Goal: Information Seeking & Learning: Learn about a topic

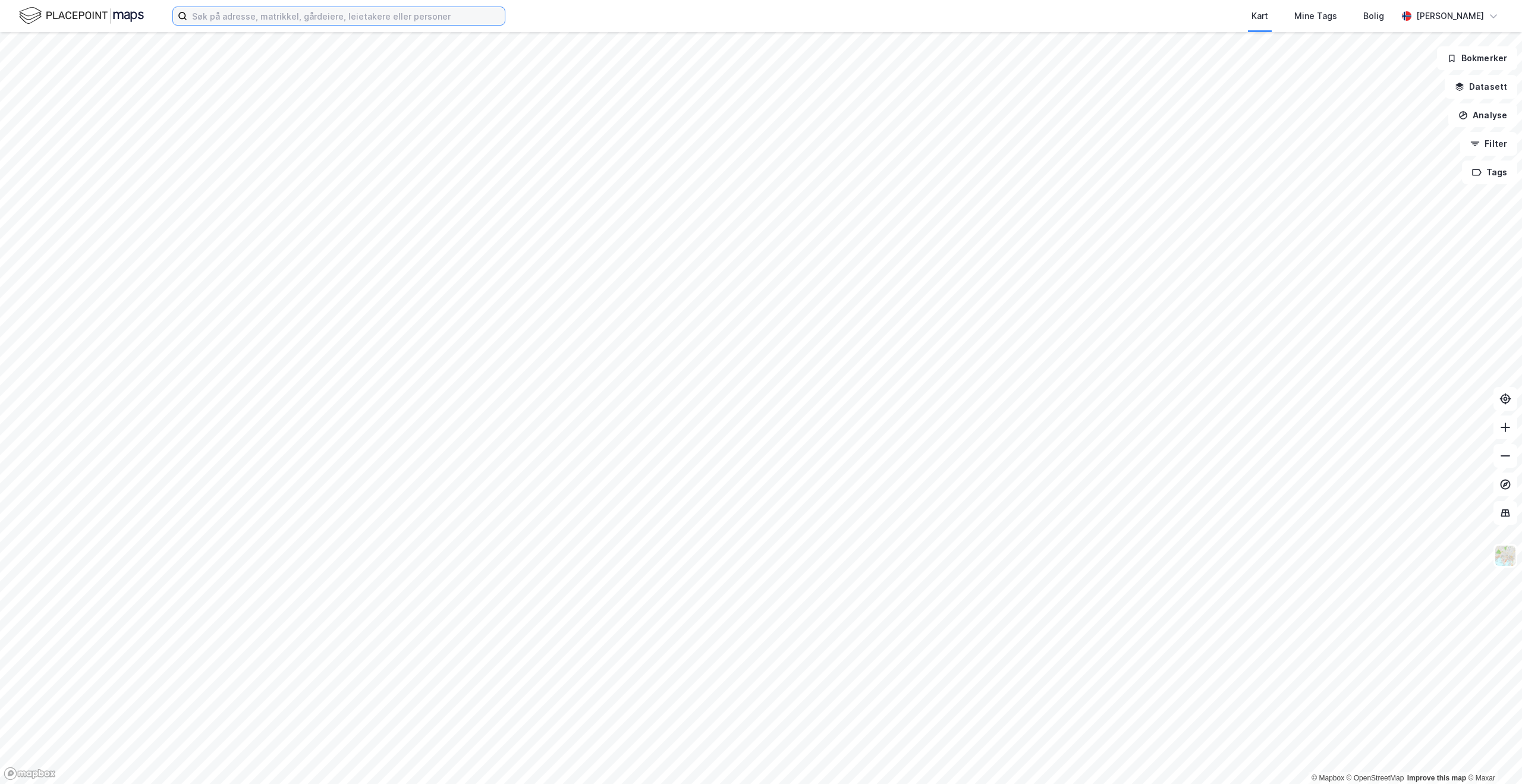
click at [257, 16] on input at bounding box center [346, 16] width 317 height 17
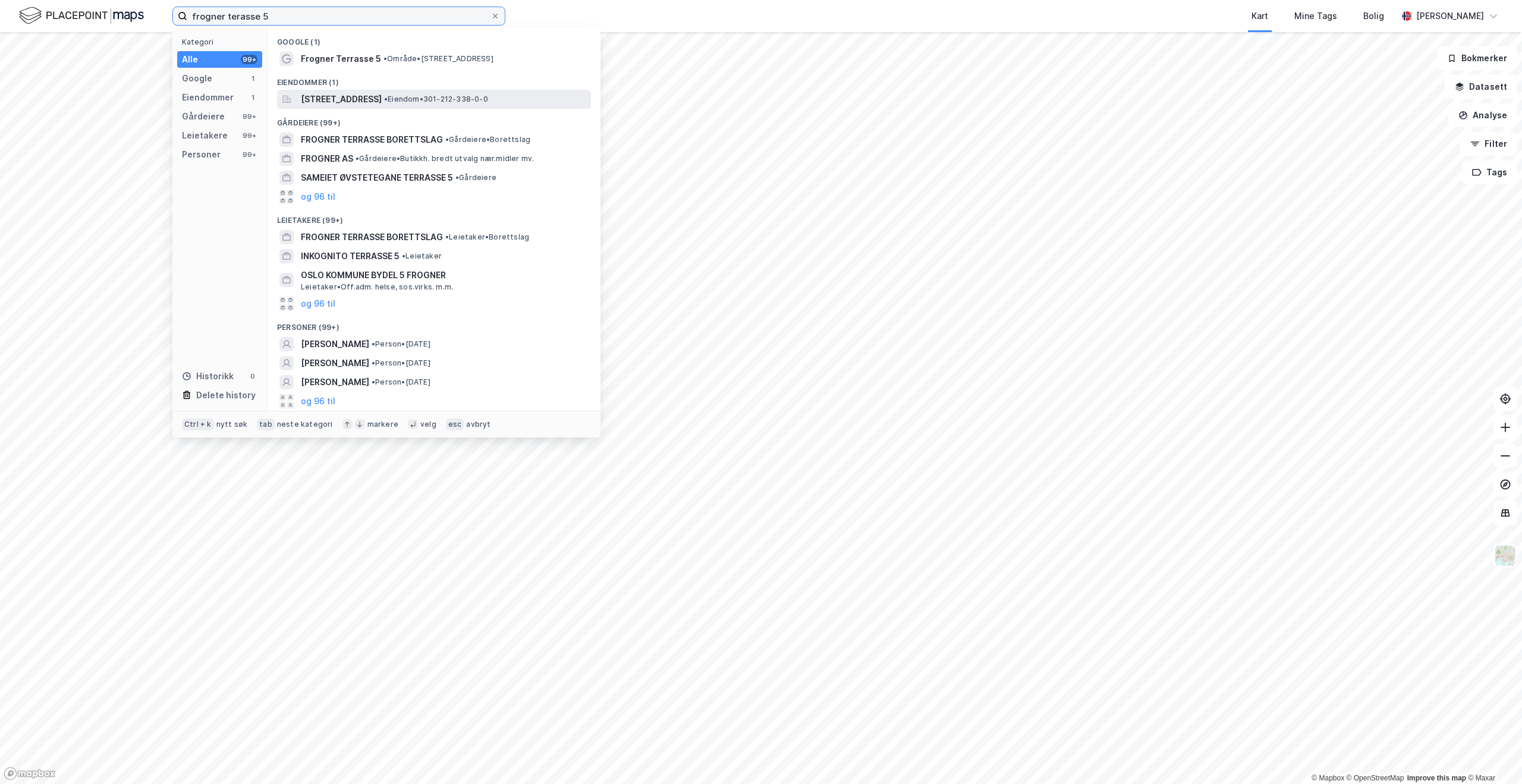
type input "frogner terasse 5"
click at [382, 104] on span "[STREET_ADDRESS]" at bounding box center [341, 99] width 81 height 14
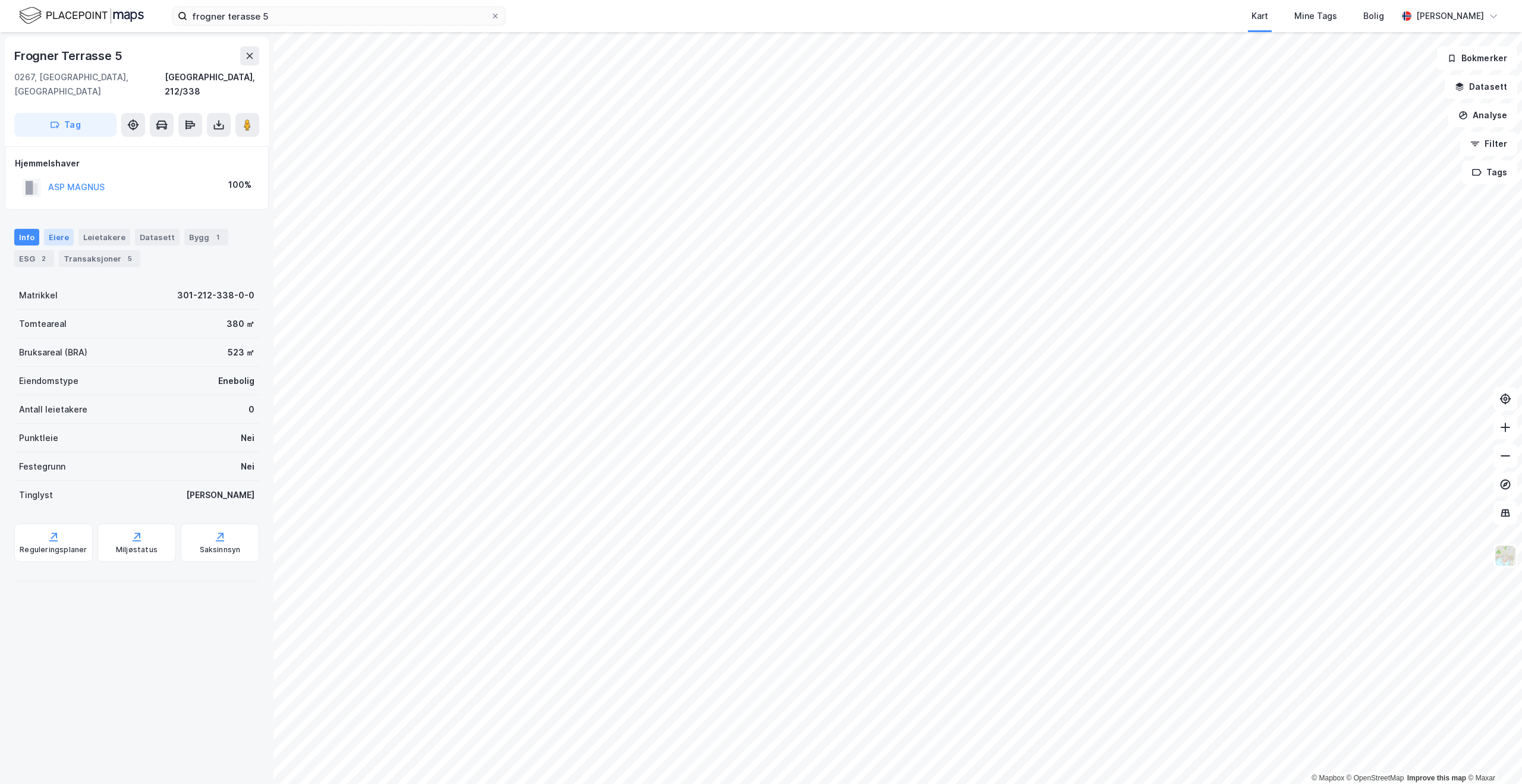
click at [51, 228] on div "Eiere" at bounding box center [58, 236] width 30 height 17
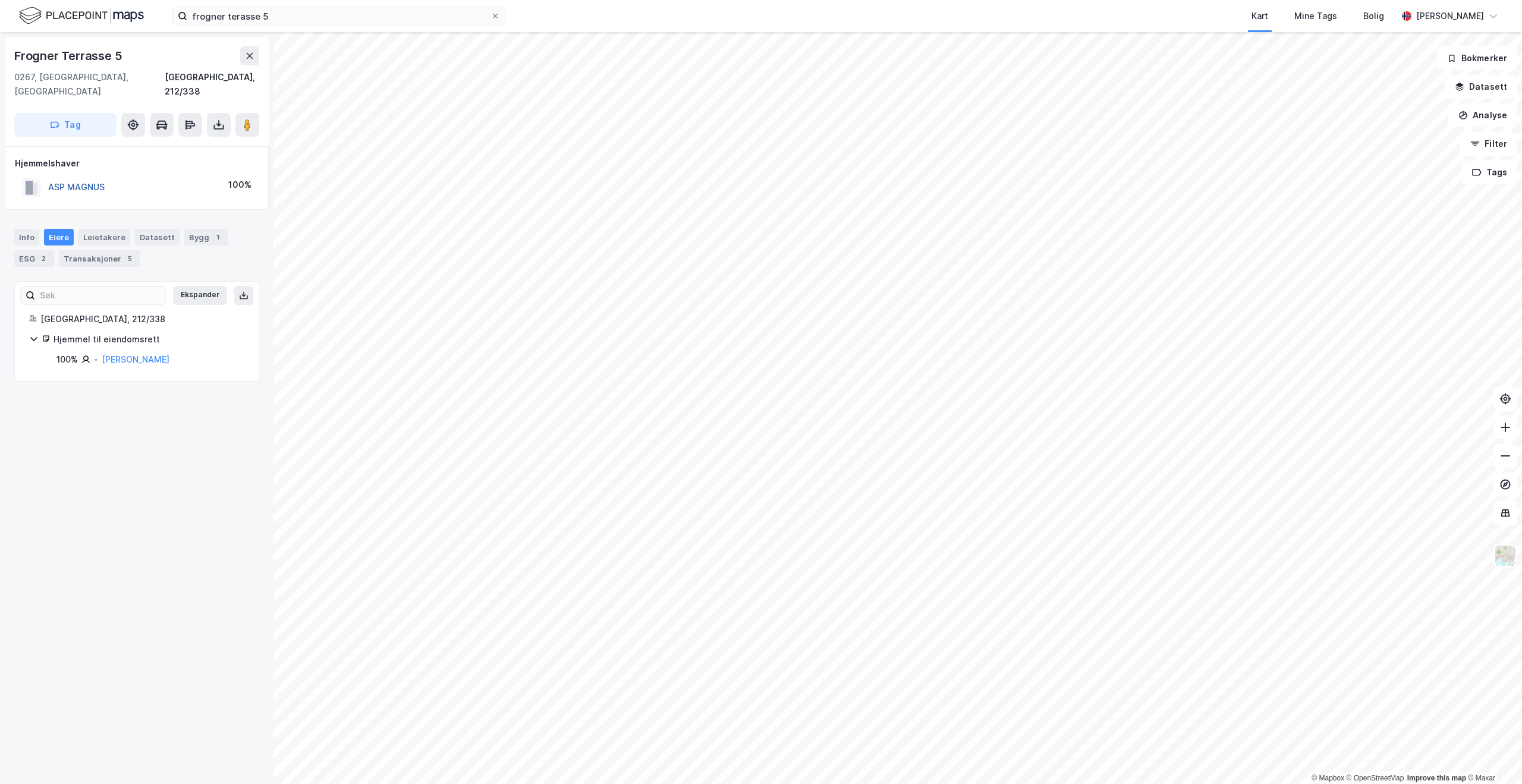
click at [0, 0] on button "ASP MAGNUS" at bounding box center [0, 0] width 0 height 0
click at [104, 250] on div "Transaksjoner 5" at bounding box center [99, 258] width 81 height 17
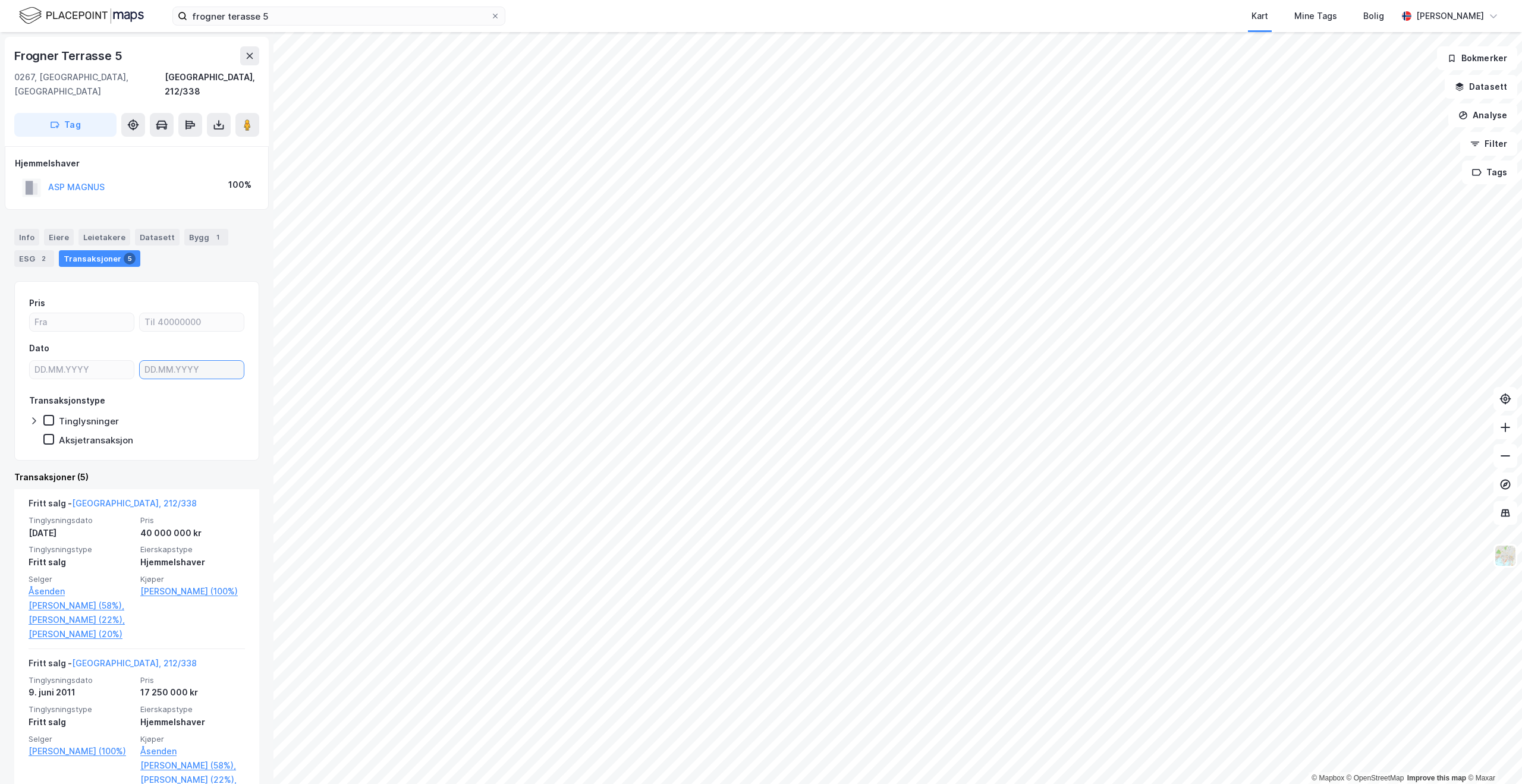
type input "DD.MM.YYYY"
drag, startPoint x: 151, startPoint y: 363, endPoint x: 211, endPoint y: 252, distance: 126.2
click at [211, 252] on div "Info [PERSON_NAME] Datasett Bygg 1 ESG 2 Transaksjoner 5" at bounding box center [136, 248] width 245 height 38
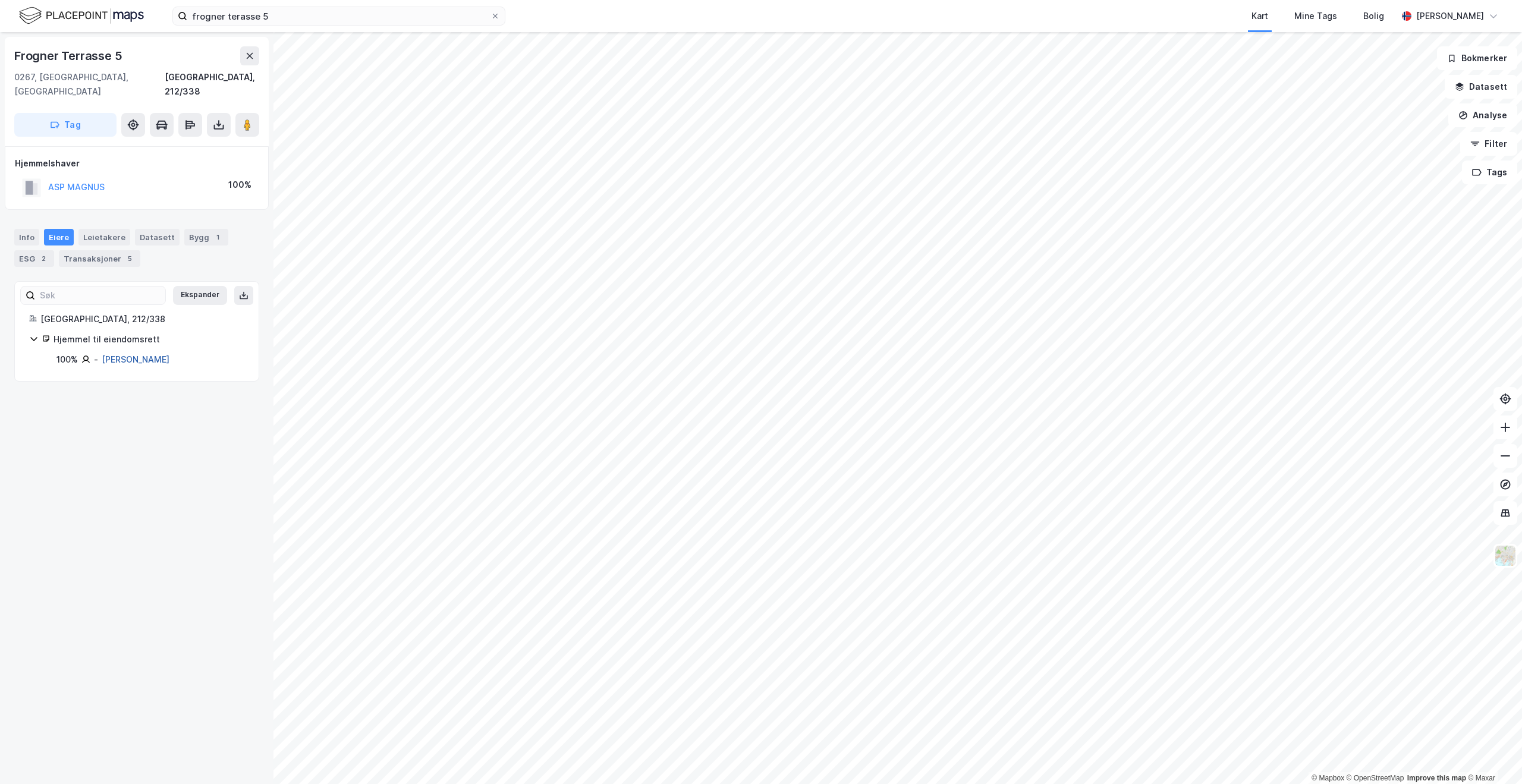
click at [126, 354] on link "[PERSON_NAME]" at bounding box center [136, 359] width 68 height 10
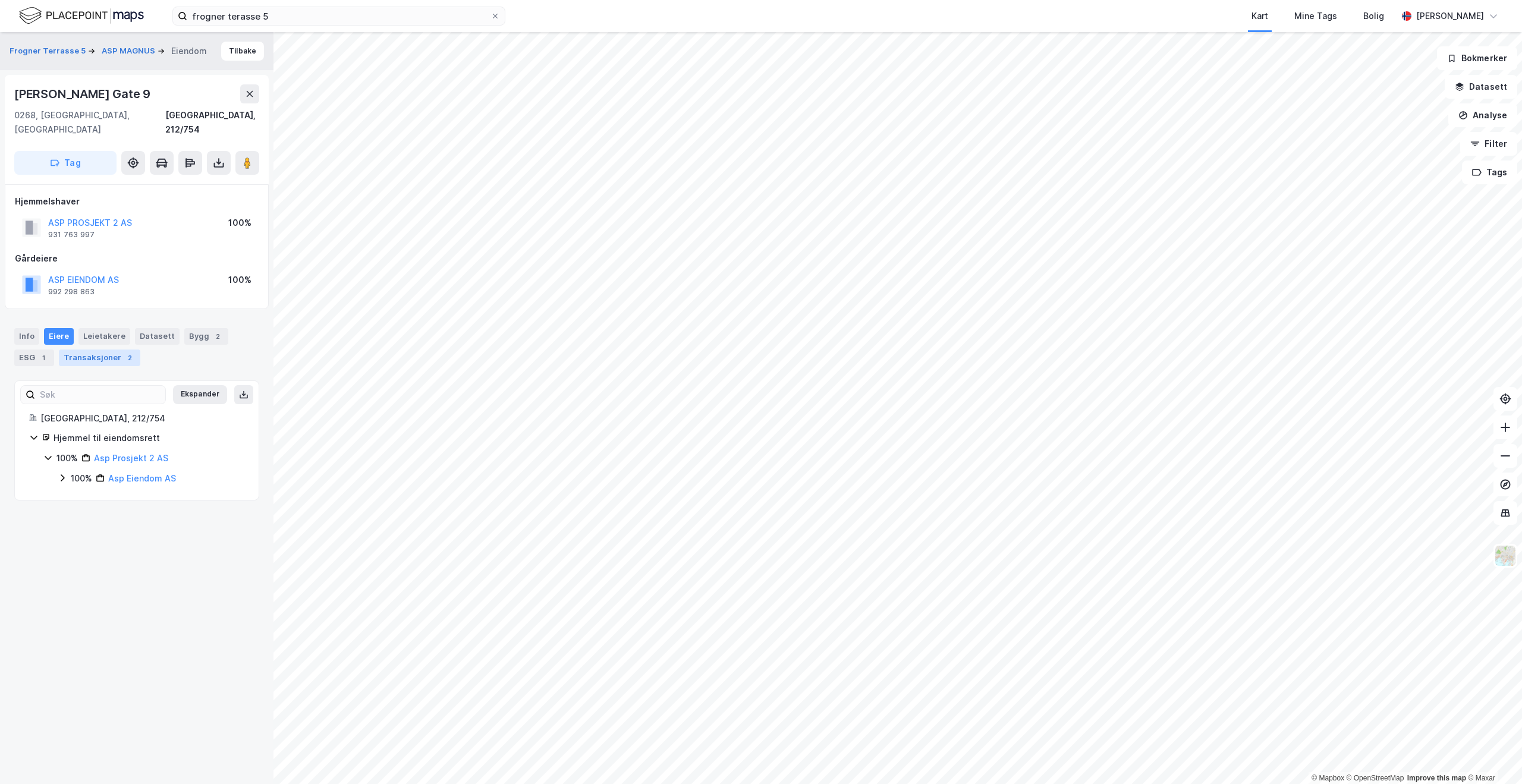
click at [101, 350] on div "Transaksjoner 2" at bounding box center [99, 358] width 81 height 17
